Goal: Task Accomplishment & Management: Use online tool/utility

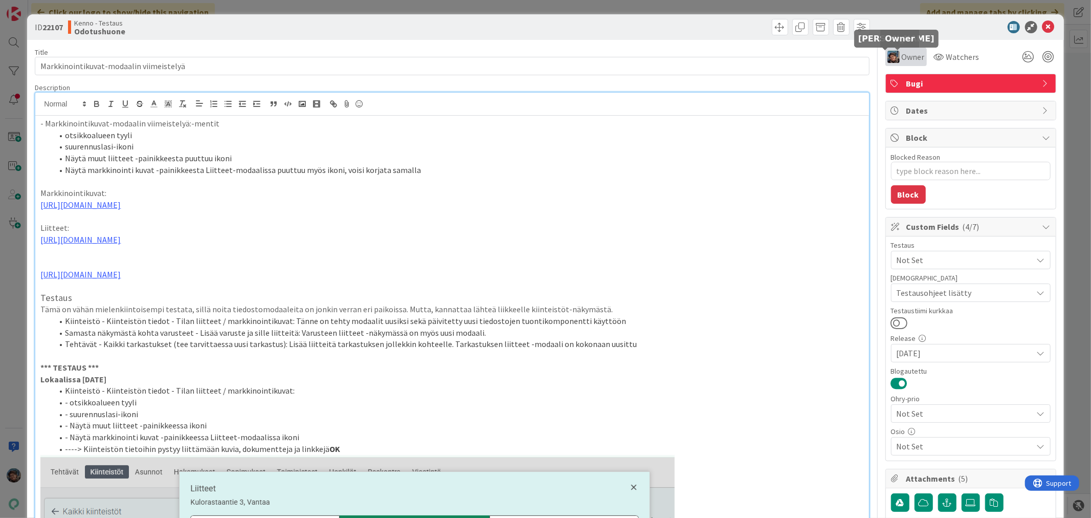
click at [888, 55] on img at bounding box center [894, 57] width 12 height 12
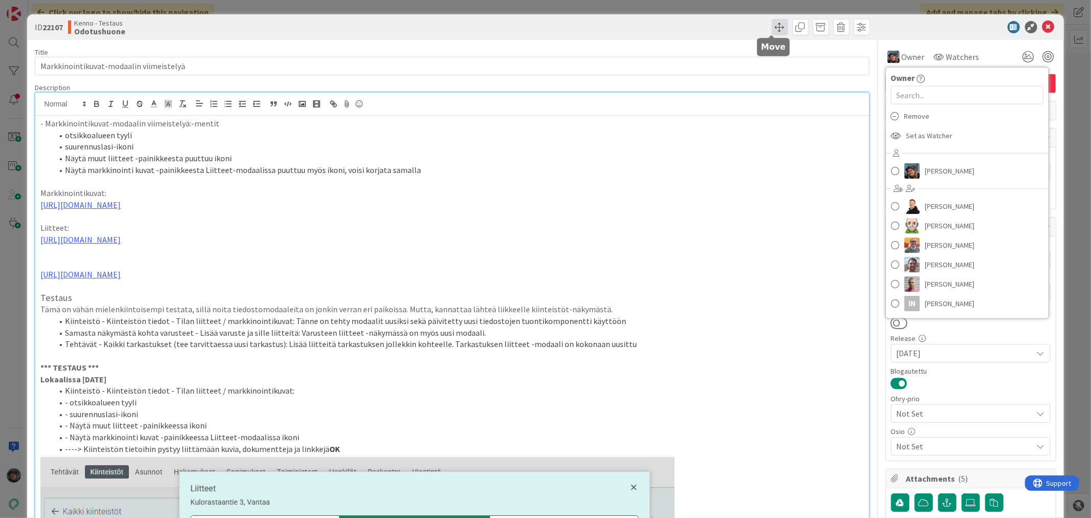
click at [772, 23] on span at bounding box center [780, 27] width 16 height 16
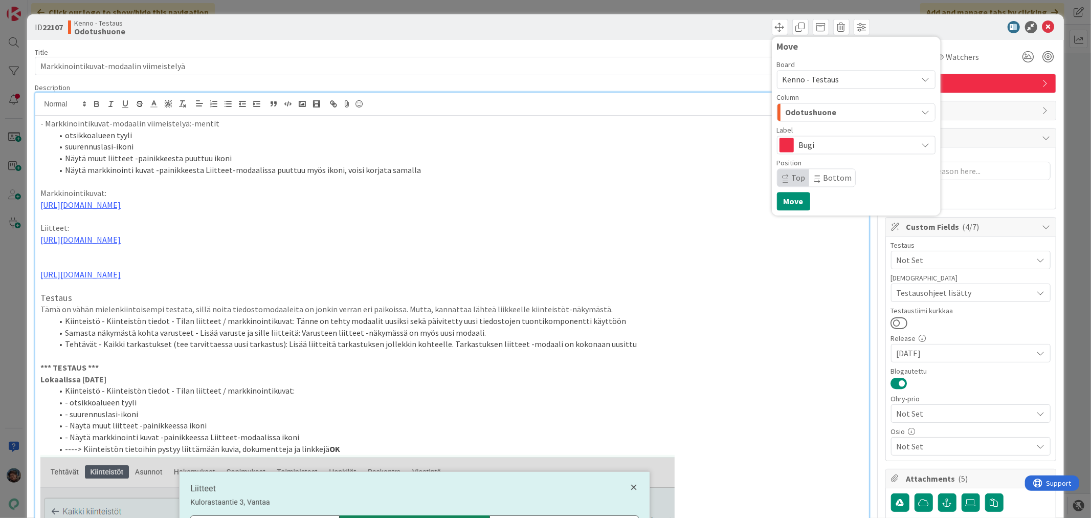
click at [791, 114] on span "Odotushuone" at bounding box center [811, 111] width 51 height 13
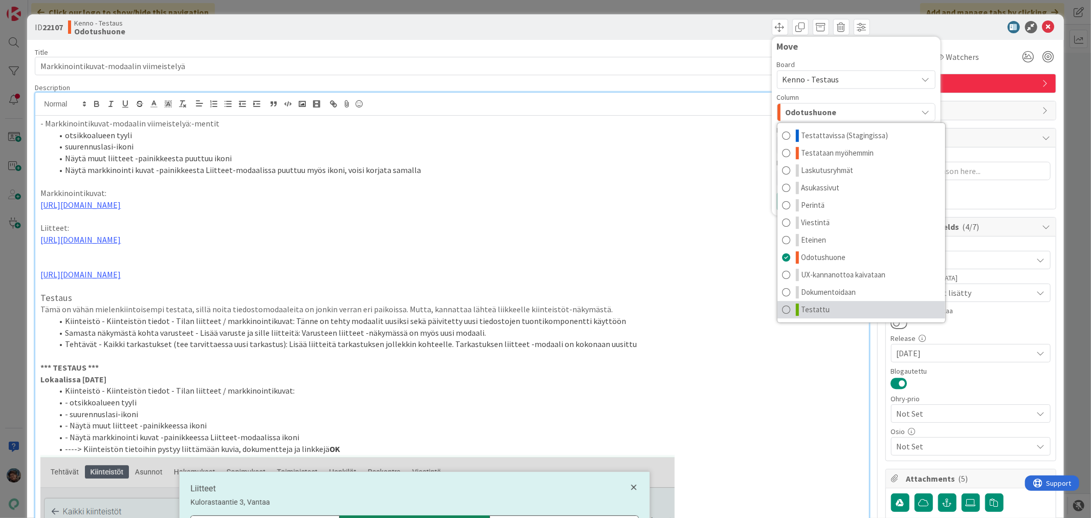
click at [802, 308] on span "Testattu" at bounding box center [816, 309] width 29 height 12
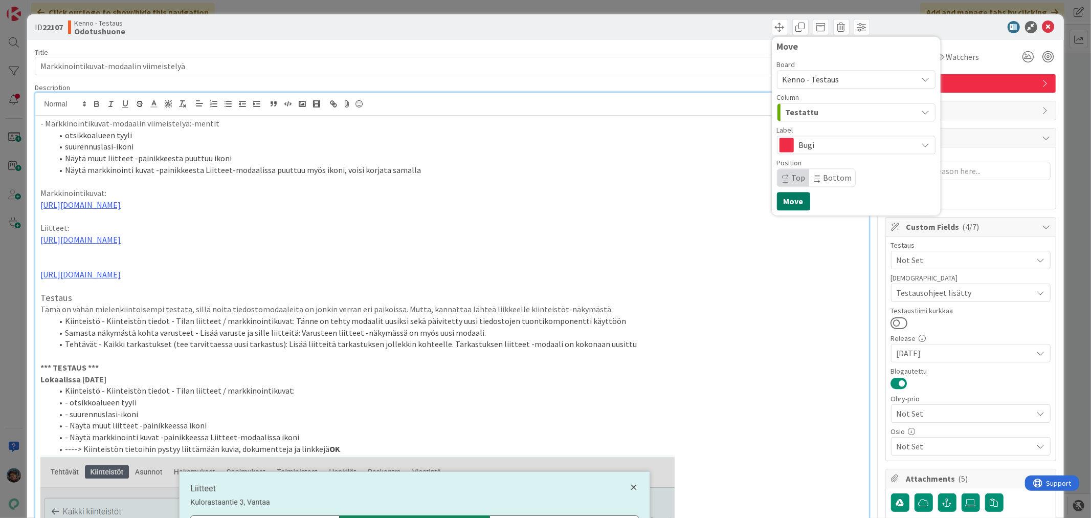
click at [783, 203] on button "Move" at bounding box center [793, 201] width 33 height 18
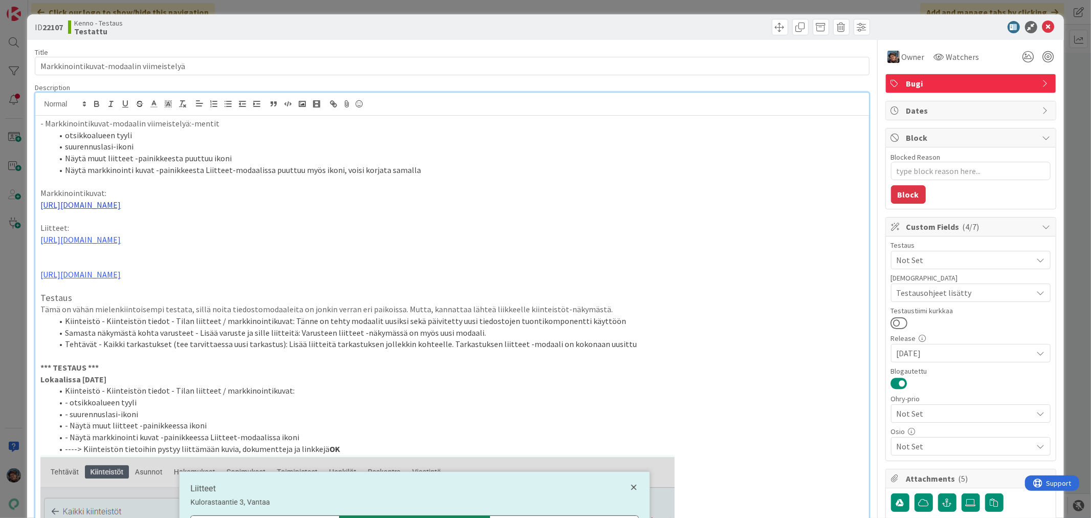
type textarea "x"
click at [1043, 24] on icon at bounding box center [1049, 27] width 12 height 12
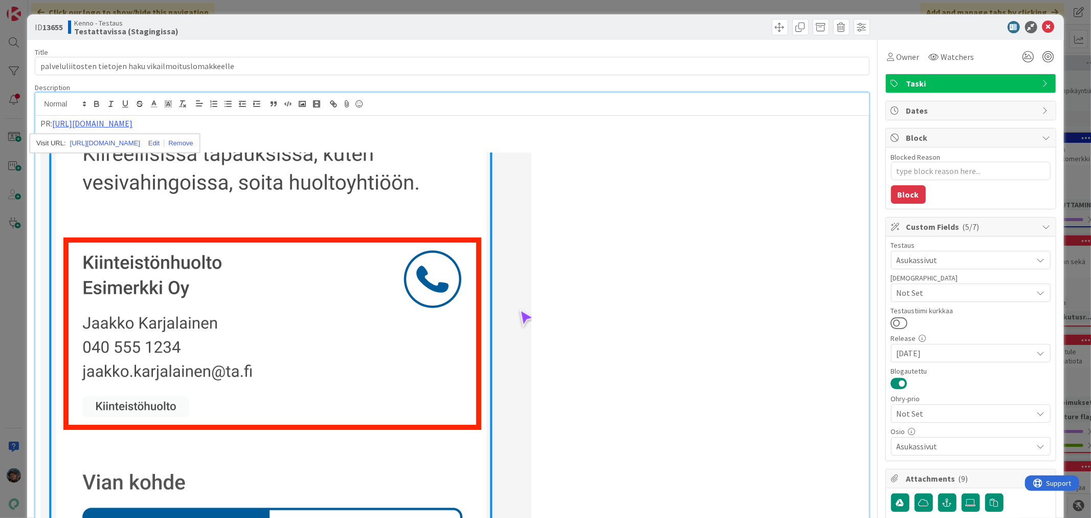
scroll to position [227, 0]
type textarea "x"
